Goal: Task Accomplishment & Management: Manage account settings

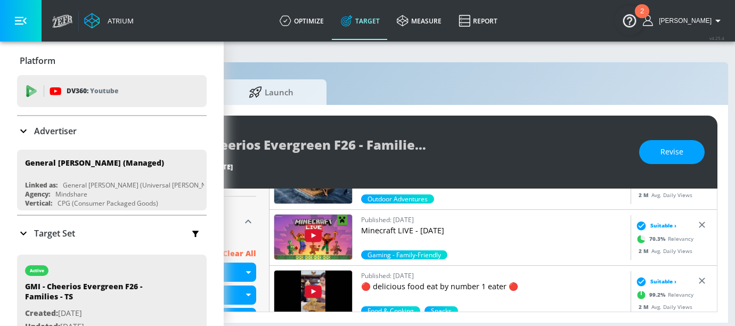
scroll to position [8, 170]
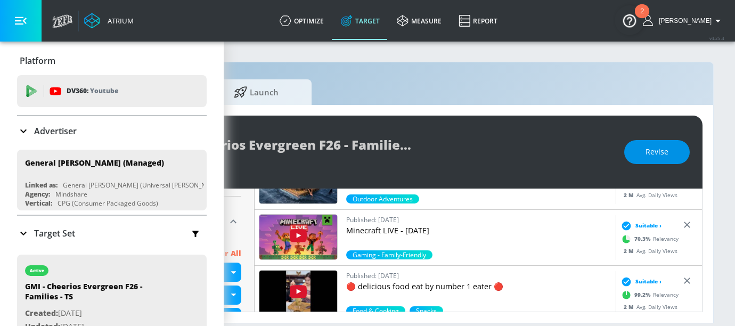
click at [651, 145] on span "Revise" at bounding box center [656, 151] width 23 height 13
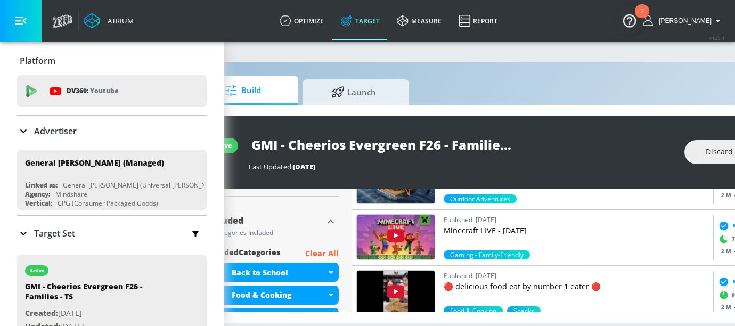
scroll to position [8, 0]
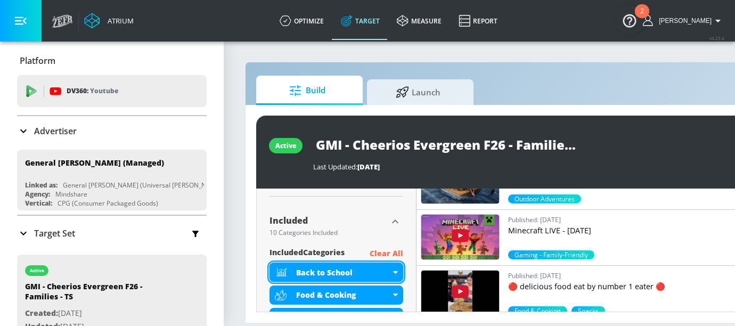
click at [374, 267] on div "Back to School" at bounding box center [343, 272] width 94 height 10
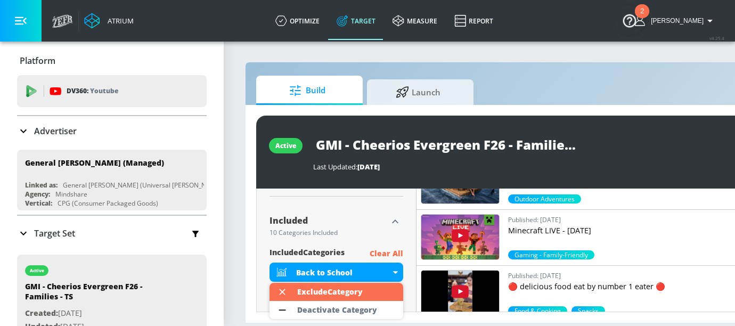
scroll to position [0, 0]
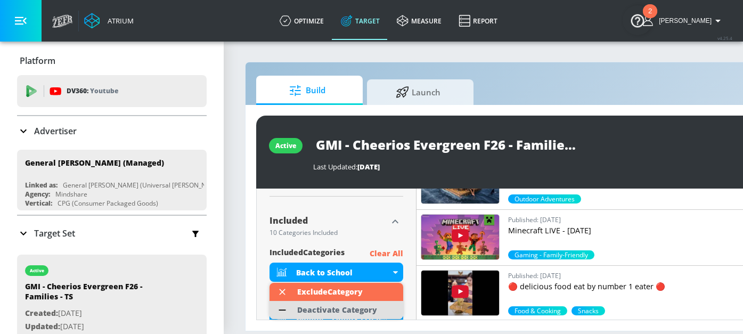
click at [360, 308] on div "Deactivate Category" at bounding box center [337, 309] width 80 height 7
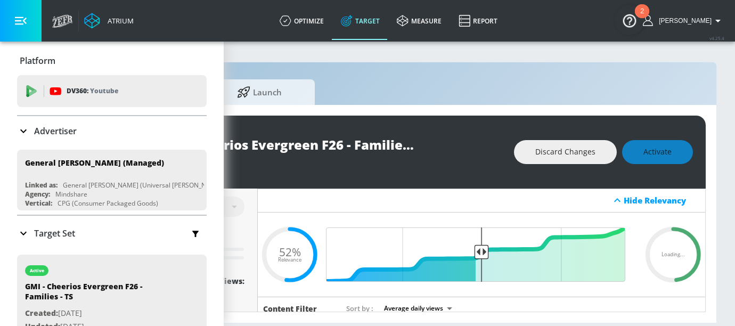
scroll to position [0, 170]
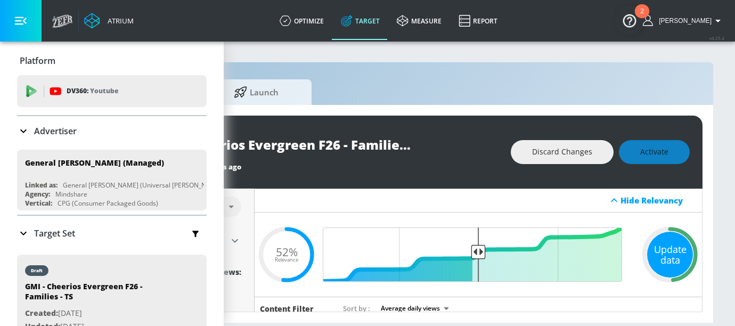
click at [671, 242] on div "Update data" at bounding box center [670, 255] width 46 height 46
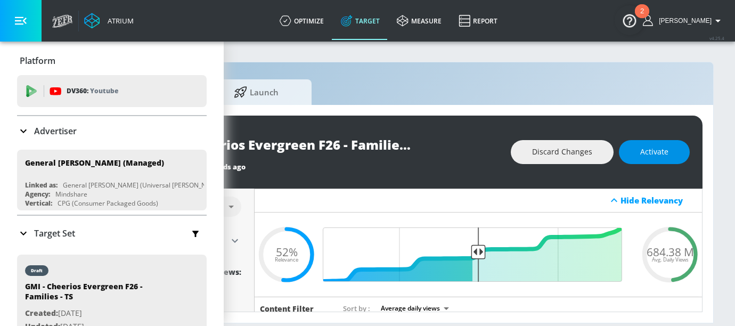
click at [655, 146] on span "Activate" at bounding box center [654, 151] width 28 height 13
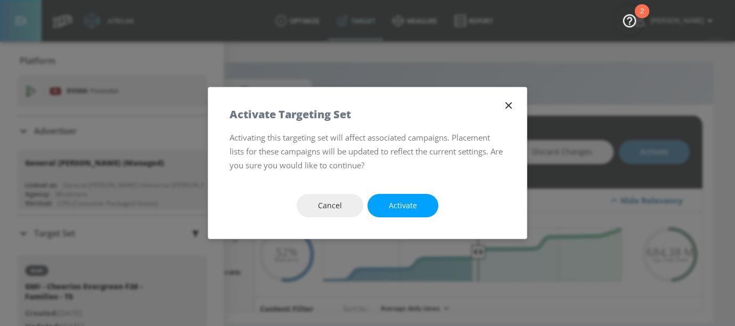
scroll to position [0, 162]
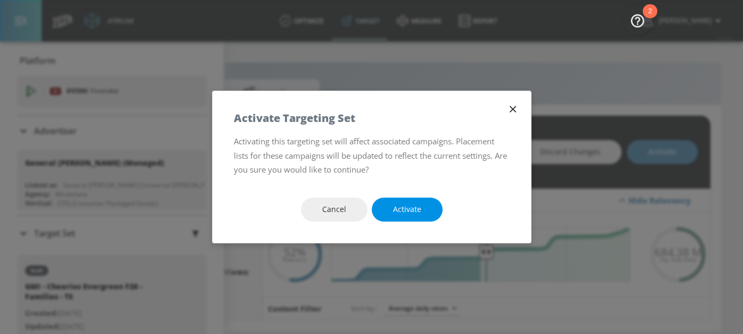
click at [408, 206] on span "Activate" at bounding box center [407, 209] width 28 height 13
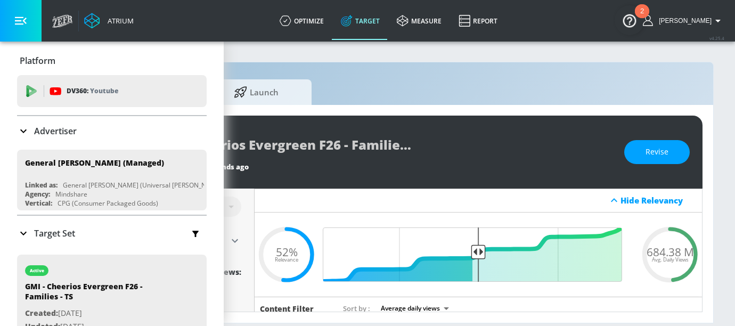
scroll to position [2, 0]
